Goal: Task Accomplishment & Management: Manage account settings

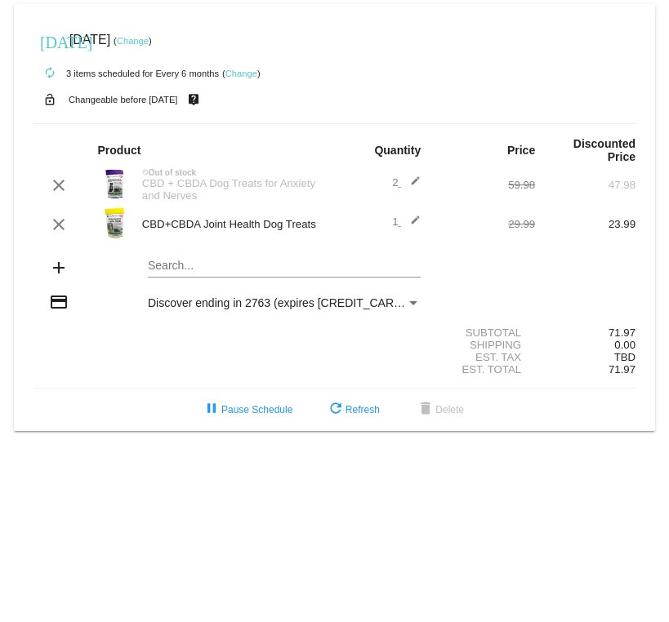
click at [408, 228] on mat-icon "edit" at bounding box center [411, 225] width 20 height 20
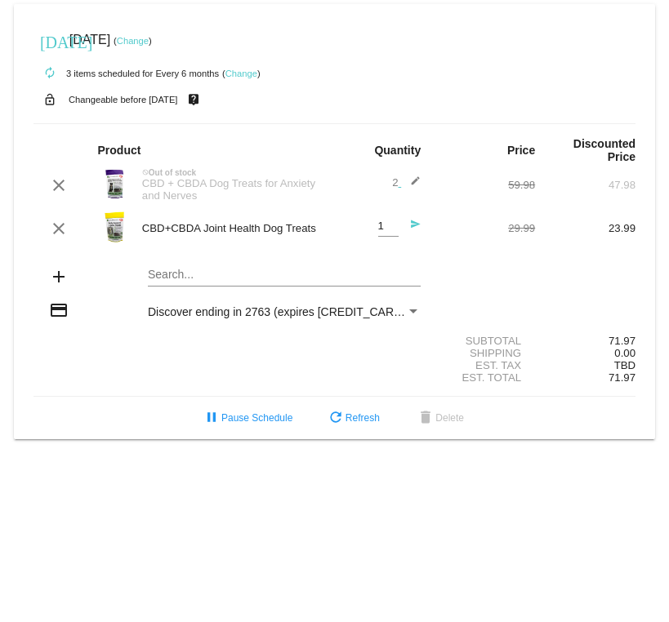
click at [430, 225] on div "1 Quantity send" at bounding box center [384, 229] width 100 height 44
click at [418, 238] on mat-icon "send" at bounding box center [411, 229] width 20 height 20
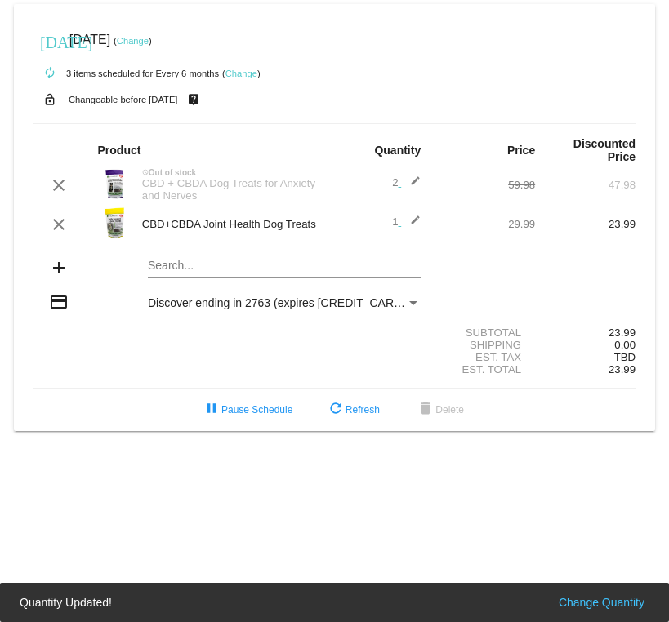
click at [412, 232] on mat-icon "edit" at bounding box center [411, 225] width 20 height 20
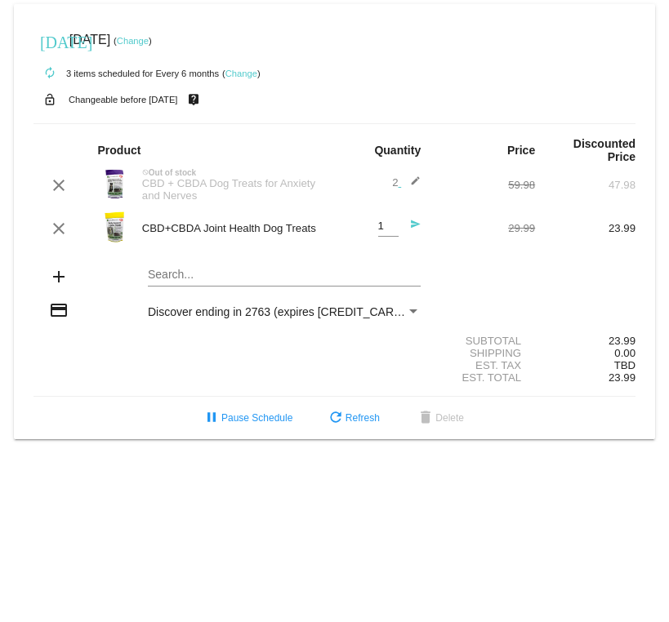
click at [383, 233] on input "1" at bounding box center [388, 226] width 20 height 12
type input "2"
click at [420, 237] on mat-icon "send" at bounding box center [411, 229] width 20 height 20
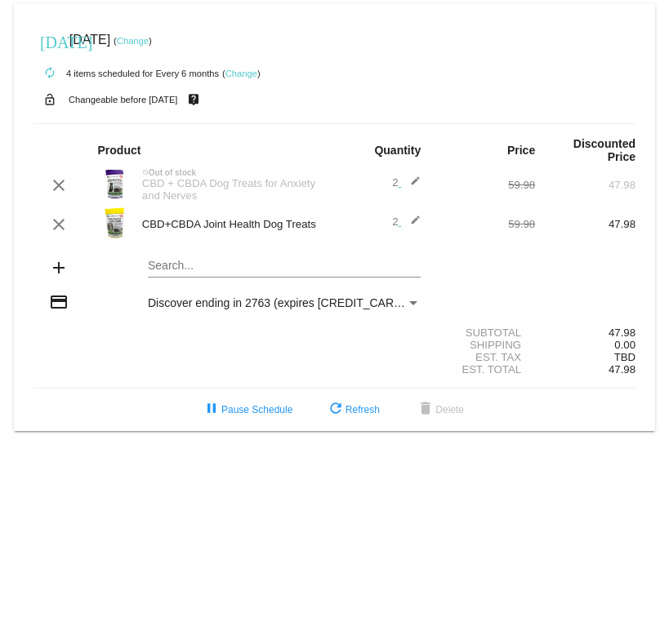
click at [407, 194] on mat-icon "edit" at bounding box center [411, 186] width 20 height 20
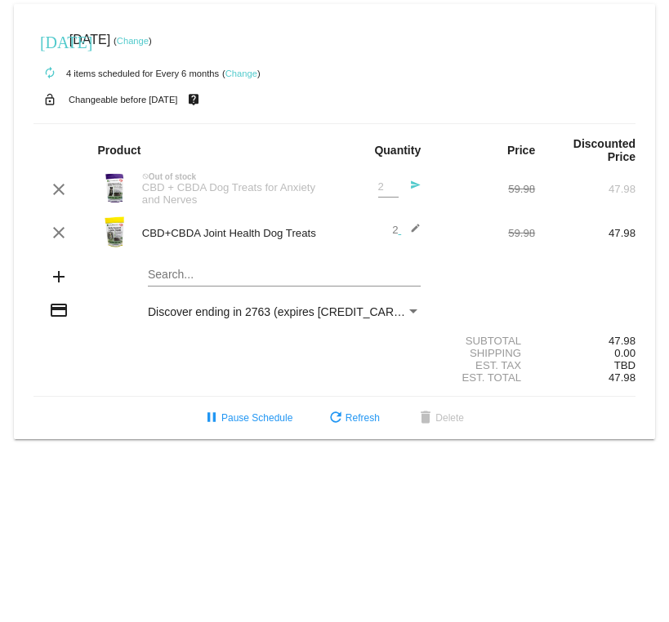
click at [384, 194] on input "2" at bounding box center [388, 187] width 20 height 12
type input "3"
click at [419, 194] on mat-icon "send" at bounding box center [411, 190] width 20 height 20
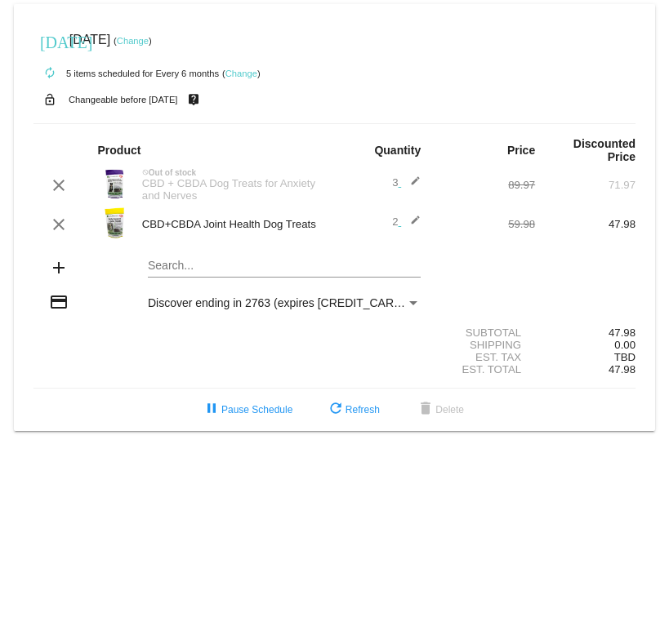
click at [149, 43] on link "Change" at bounding box center [133, 41] width 32 height 10
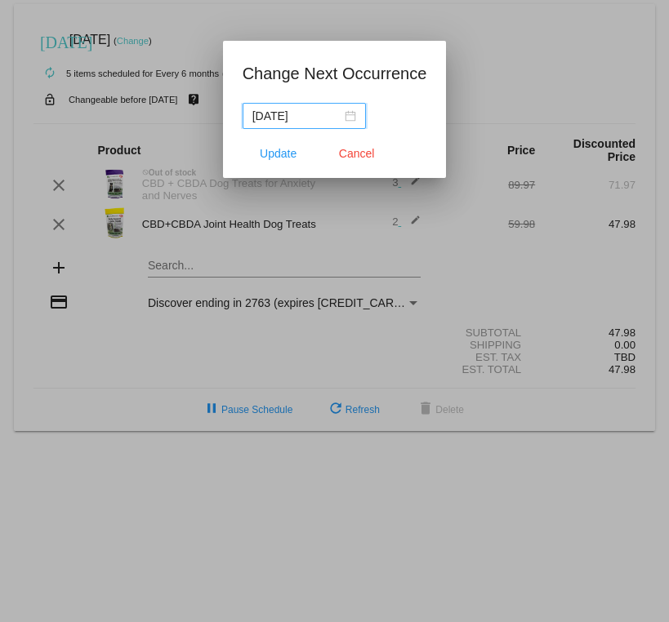
click at [283, 158] on span "Update" at bounding box center [278, 153] width 37 height 13
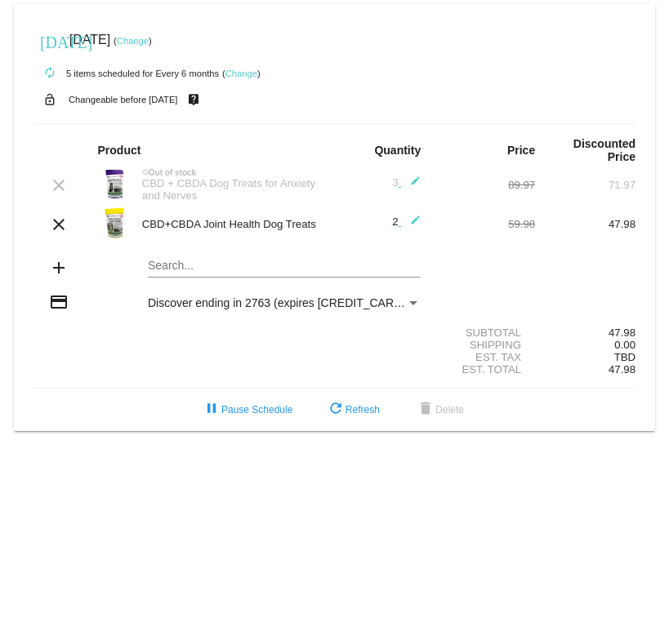
click at [149, 36] on link "Change" at bounding box center [133, 41] width 32 height 10
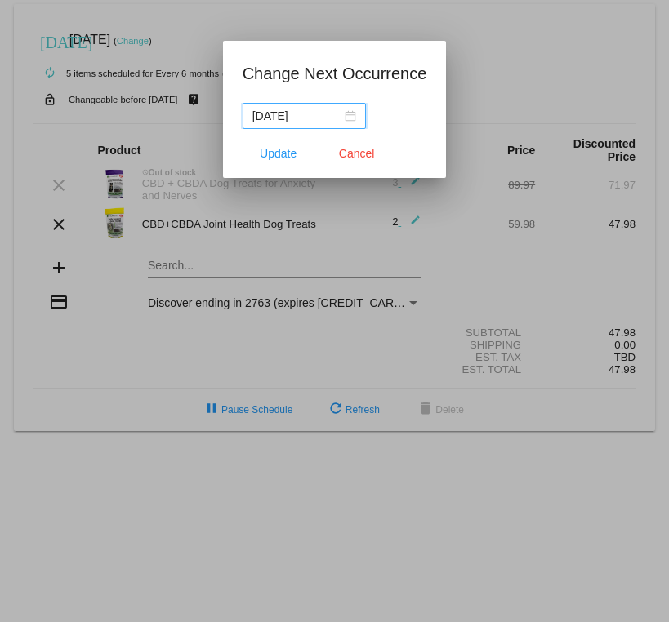
click at [298, 115] on input "[DATE]" at bounding box center [296, 116] width 89 height 18
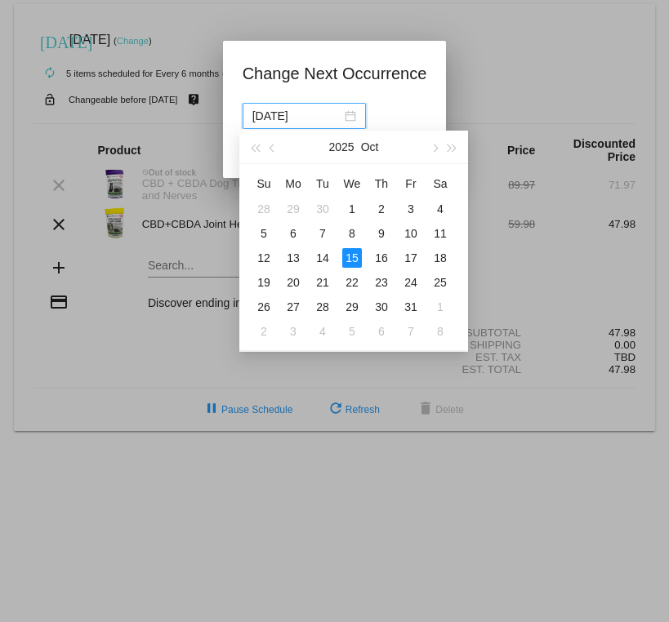
click at [434, 153] on button "button" at bounding box center [434, 147] width 18 height 33
click at [280, 148] on button "button" at bounding box center [273, 147] width 18 height 33
click at [281, 144] on button "button" at bounding box center [273, 147] width 18 height 33
click at [303, 252] on td "15" at bounding box center [292, 258] width 29 height 24
type input "[DATE]"
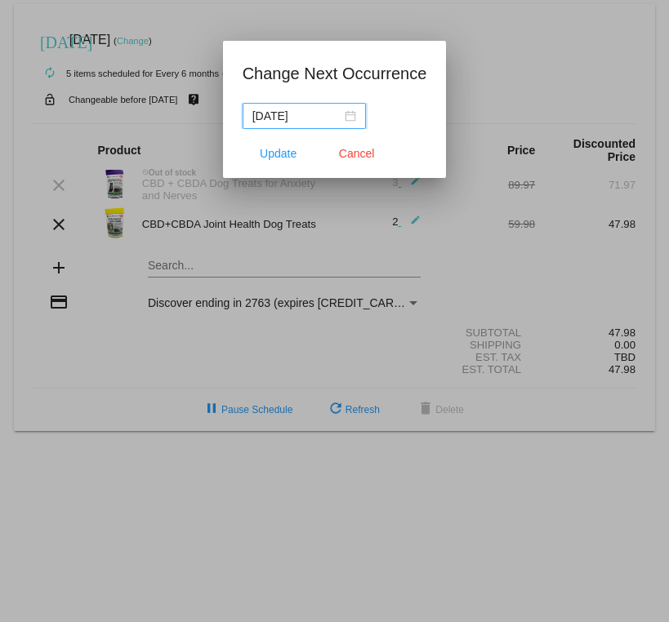
click at [285, 160] on span "Update" at bounding box center [278, 153] width 37 height 13
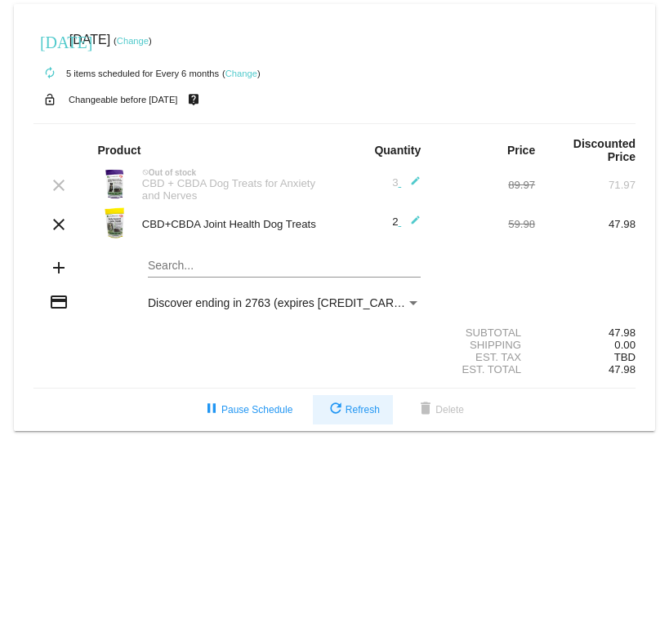
click at [349, 416] on span "refresh Refresh" at bounding box center [353, 409] width 54 height 11
